Goal: Register for event/course

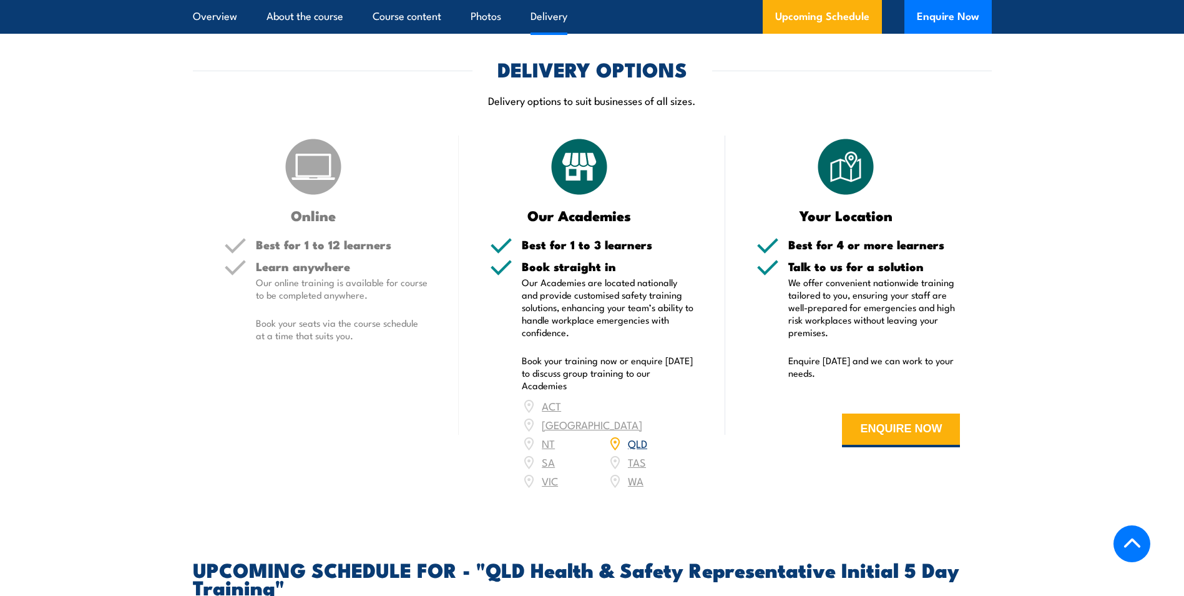
scroll to position [1602, 0]
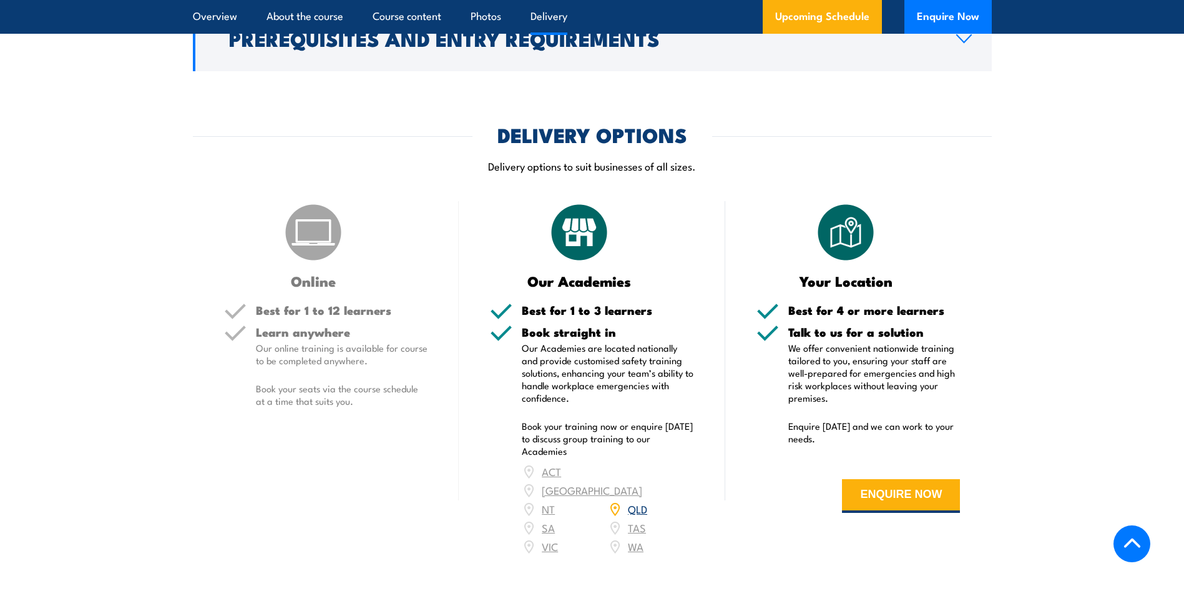
drag, startPoint x: 360, startPoint y: 420, endPoint x: 396, endPoint y: 484, distance: 72.9
click at [396, 484] on div "Online Best for 1 to 12 learners Learn anywhere Our online training is availabl…" at bounding box center [326, 386] width 267 height 370
click at [636, 503] on link "QLD" at bounding box center [637, 508] width 19 height 15
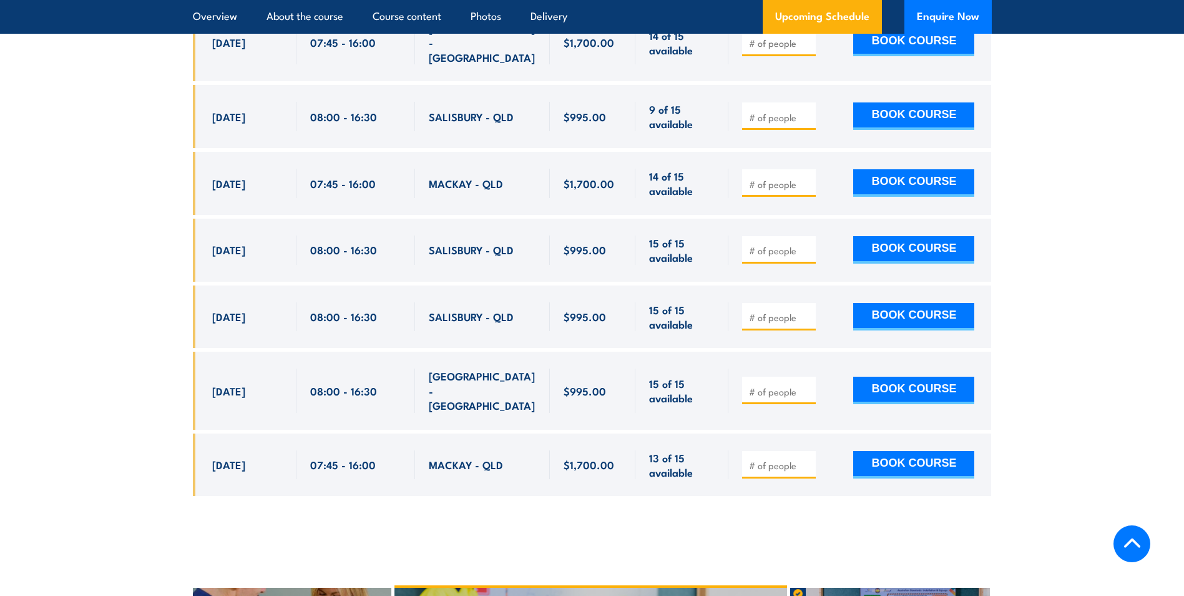
scroll to position [2369, 0]
